Goal: Task Accomplishment & Management: Complete application form

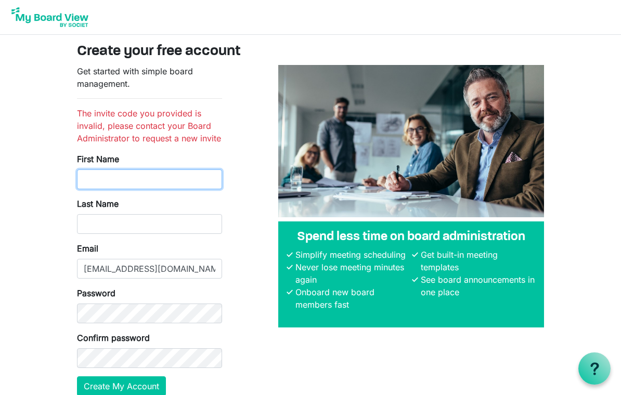
click at [146, 177] on input "First Name" at bounding box center [149, 180] width 145 height 20
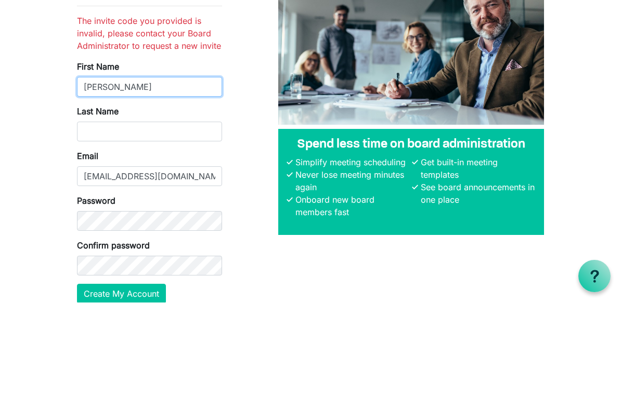
type input "[PERSON_NAME]"
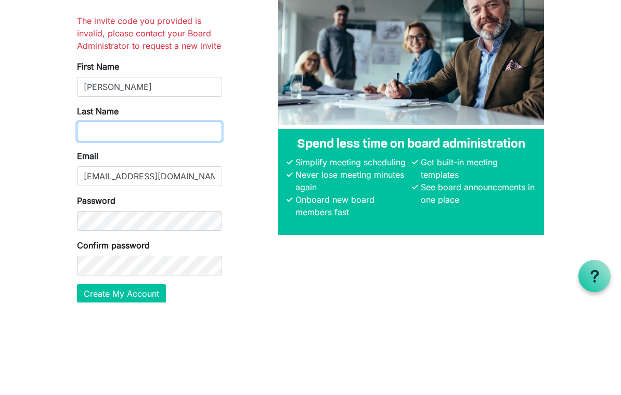
click at [133, 214] on input "Last Name" at bounding box center [149, 224] width 145 height 20
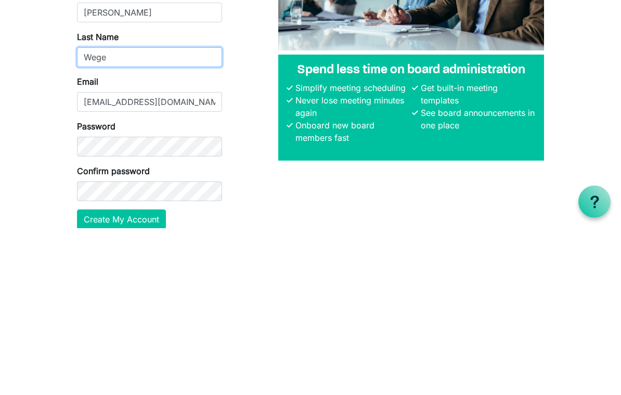
type input "Wege"
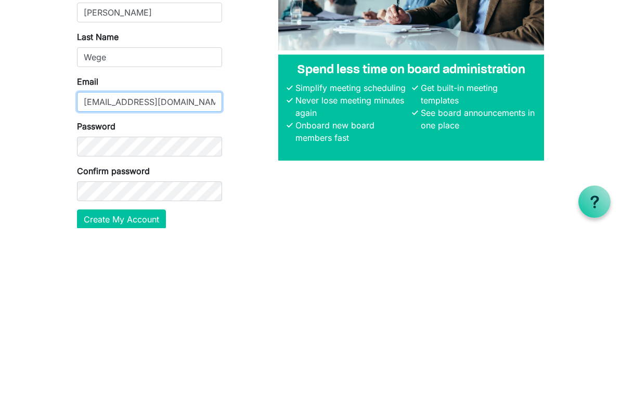
click at [197, 259] on input "rajastanley@maharishi.net" at bounding box center [149, 269] width 145 height 20
type input "raja"
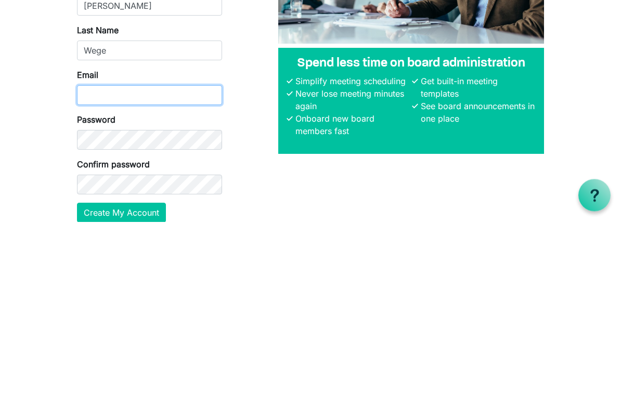
type input "[EMAIL_ADDRESS][DOMAIN_NAME]"
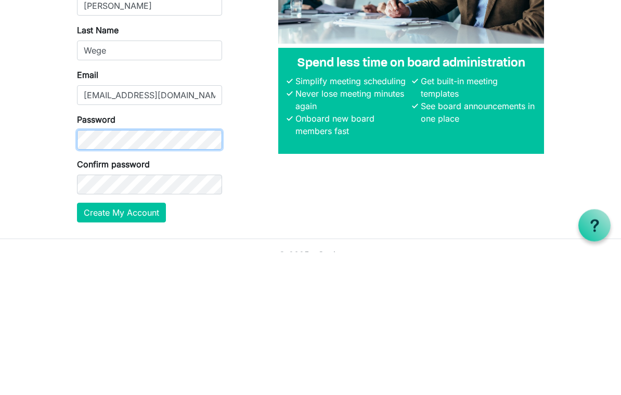
scroll to position [32, 0]
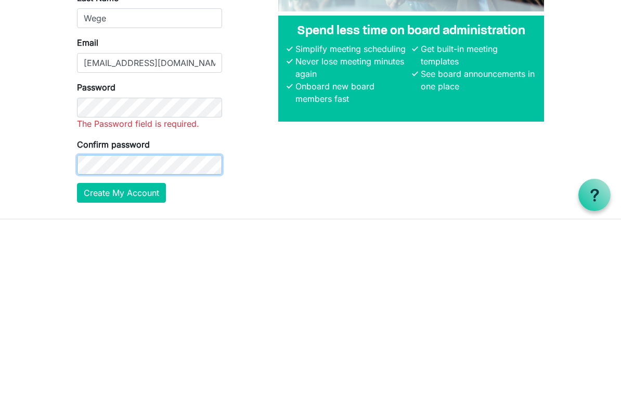
click at [123, 175] on form "Get started with simple board management. The invite code you provided is inval…" at bounding box center [149, 205] width 145 height 344
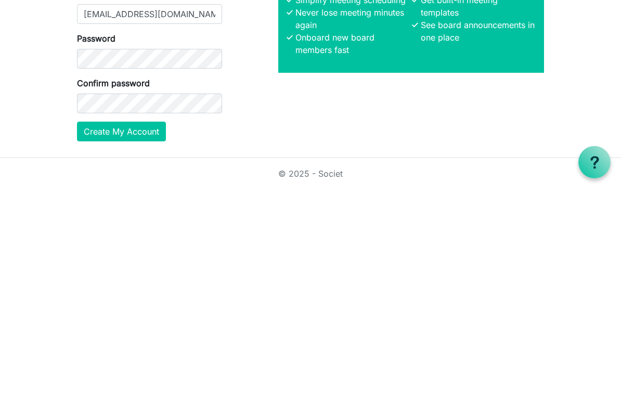
click at [104, 328] on button "Create My Account" at bounding box center [121, 338] width 89 height 20
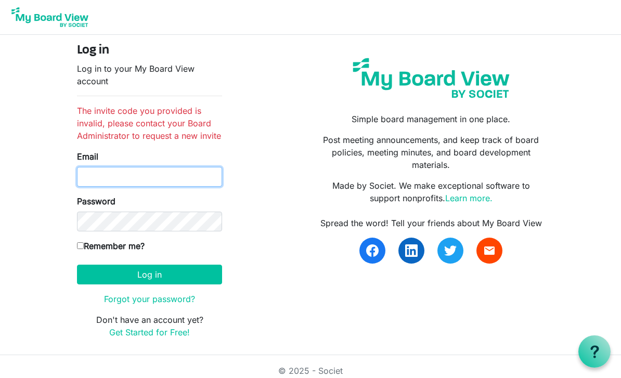
click at [98, 175] on input "Email" at bounding box center [149, 177] width 145 height 20
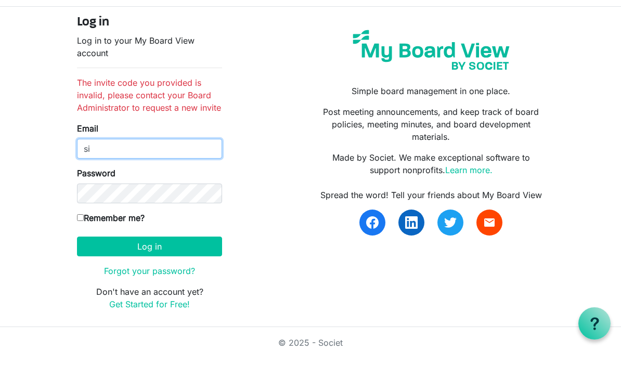
type input "s"
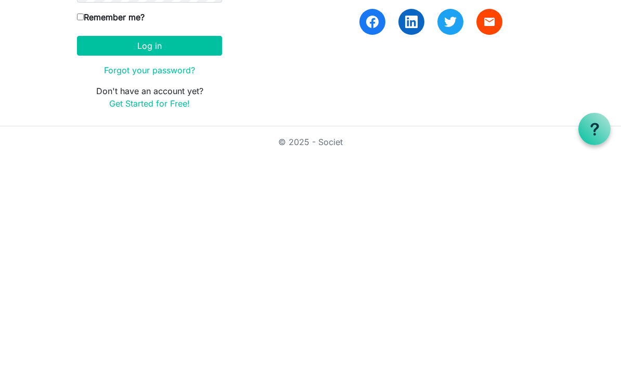
scroll to position [8, 0]
